Goal: Obtain resource: Download file/media

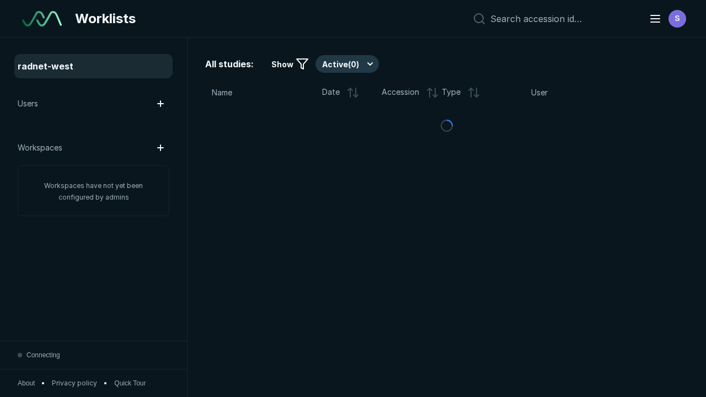
scroll to position [3012, 4594]
